Goal: Navigation & Orientation: Find specific page/section

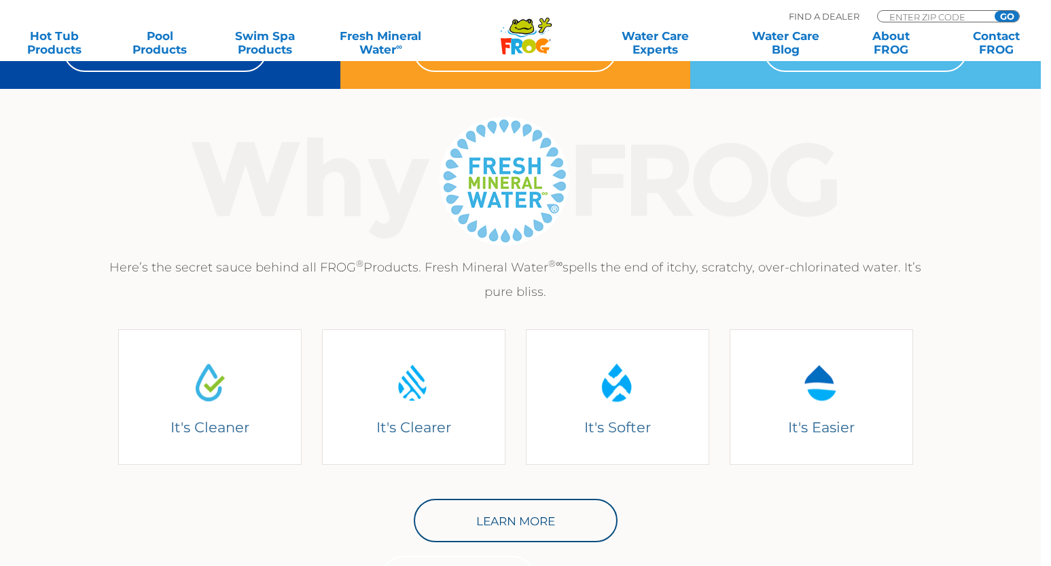
scroll to position [136, 0]
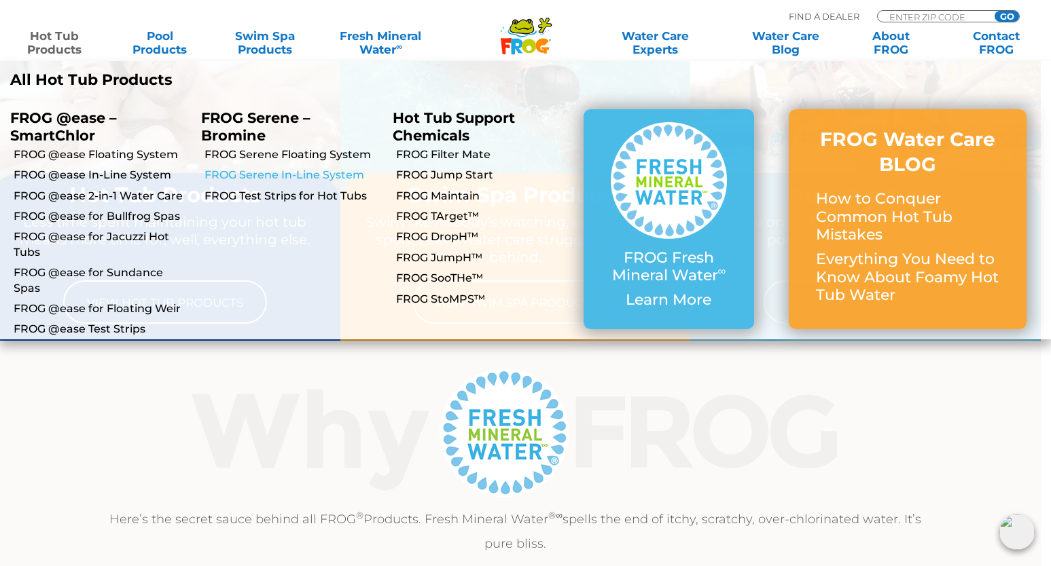
click at [256, 170] on link "FROG Serene In-Line System" at bounding box center [292, 175] width 177 height 15
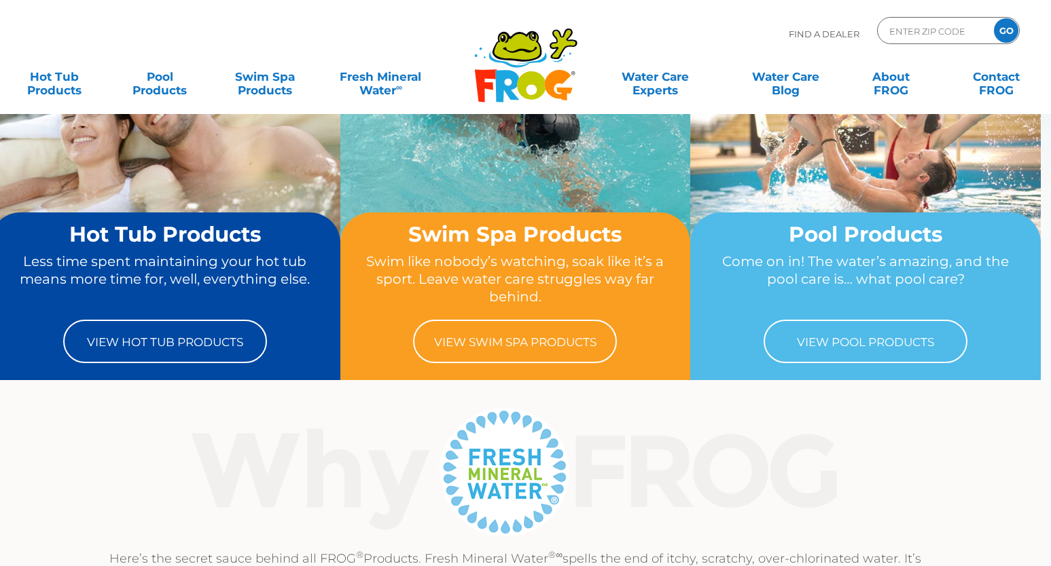
scroll to position [68, 0]
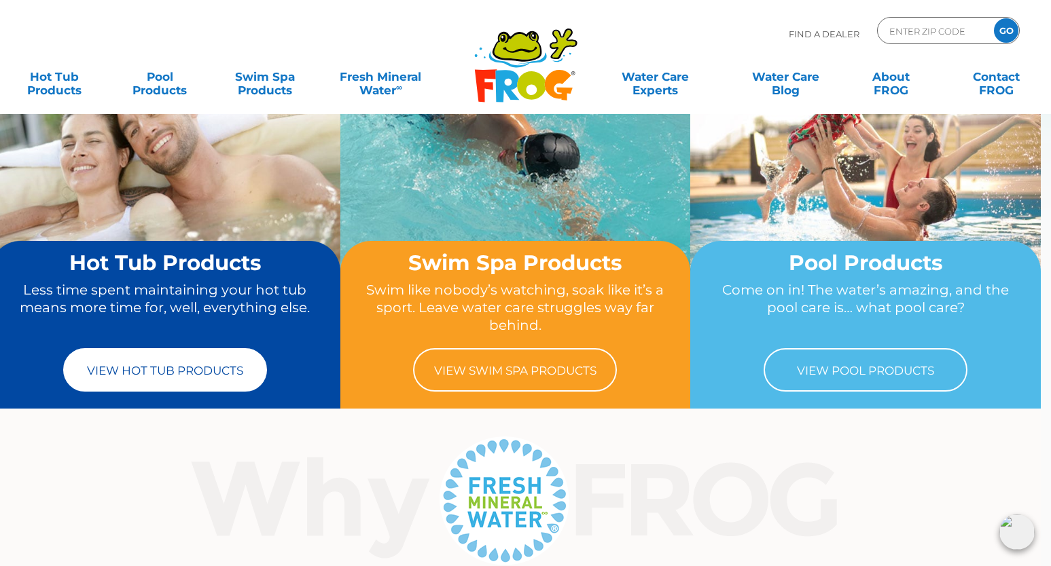
click at [267, 392] on link "View Hot Tub Products" at bounding box center [165, 369] width 204 height 43
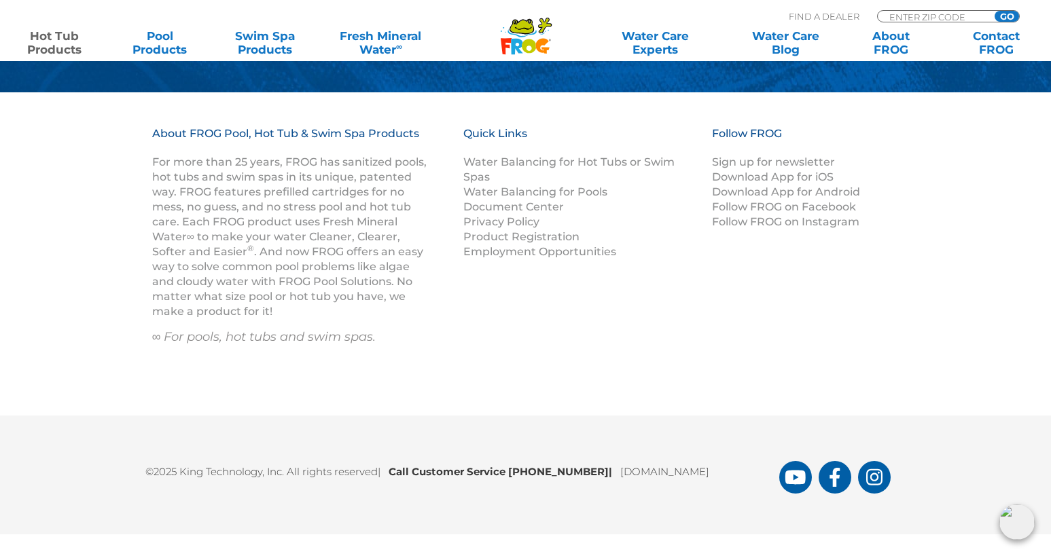
scroll to position [5853, 0]
